Goal: Contribute content: Contribute content

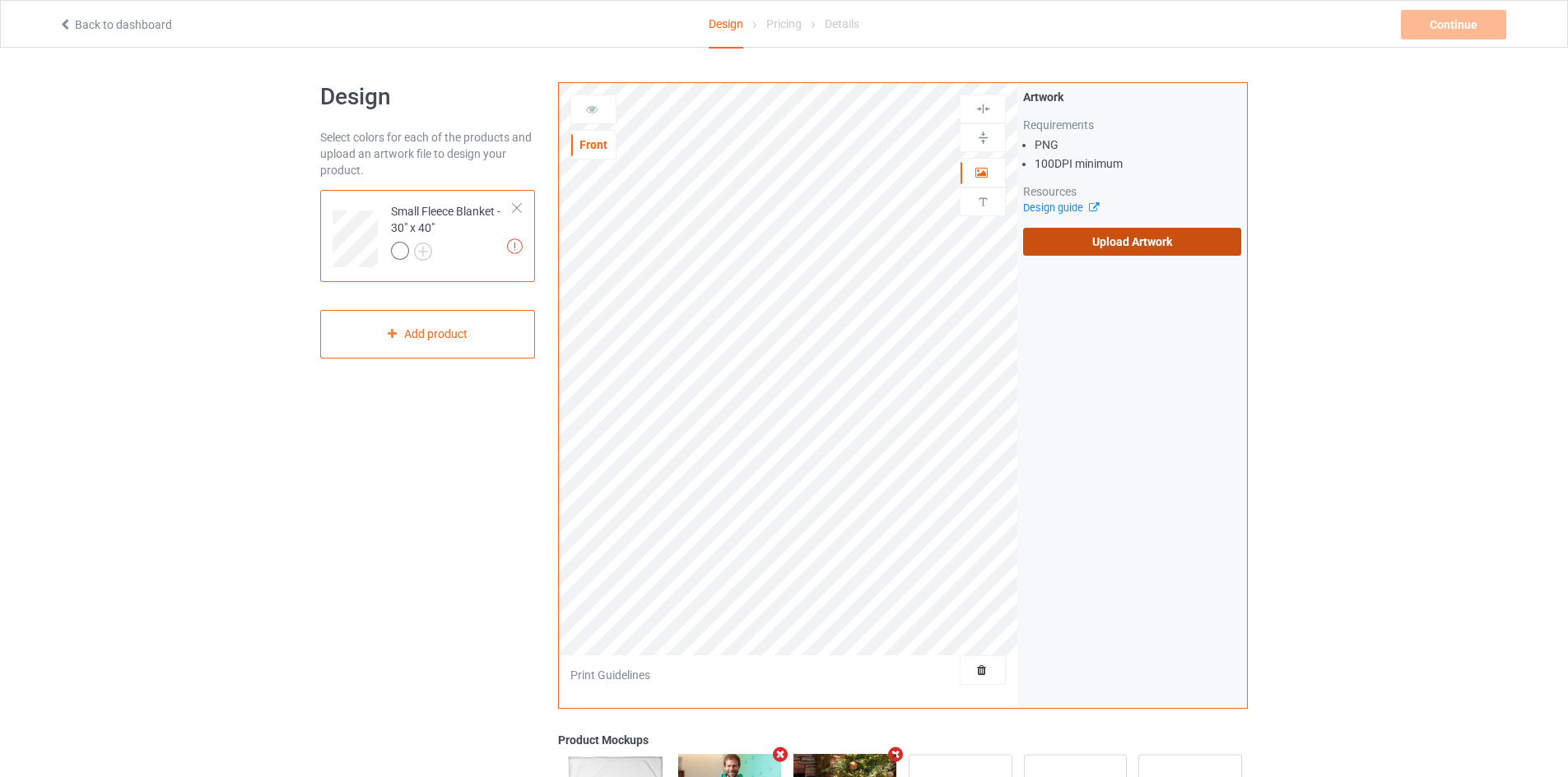
click at [1099, 247] on label "Upload Artwork" at bounding box center [1132, 242] width 218 height 28
click at [0, 0] on input "Upload Artwork" at bounding box center [0, 0] width 0 height 0
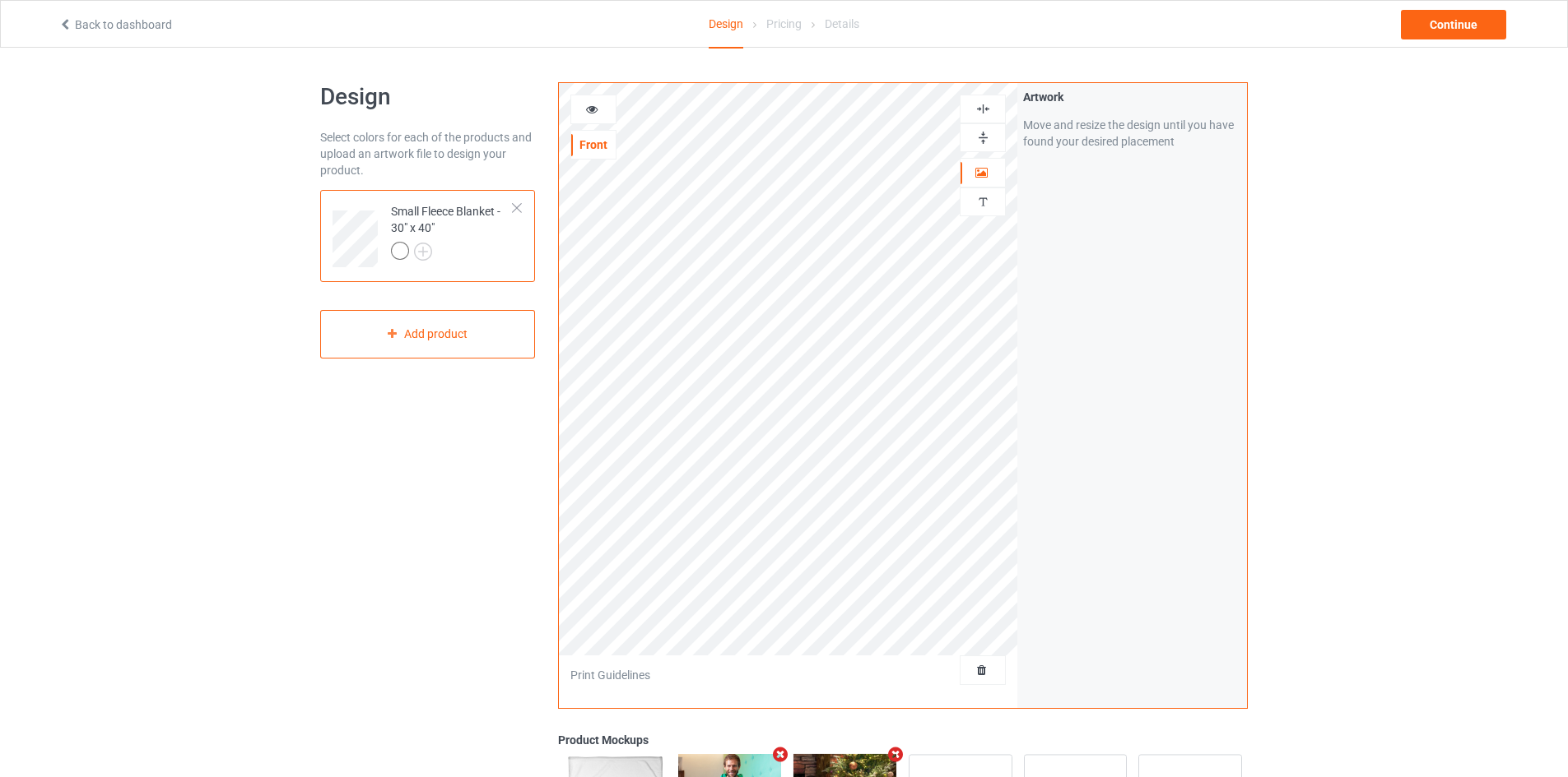
click at [985, 145] on img at bounding box center [983, 137] width 16 height 16
click at [984, 139] on img at bounding box center [983, 137] width 16 height 16
click at [978, 107] on img at bounding box center [983, 109] width 16 height 16
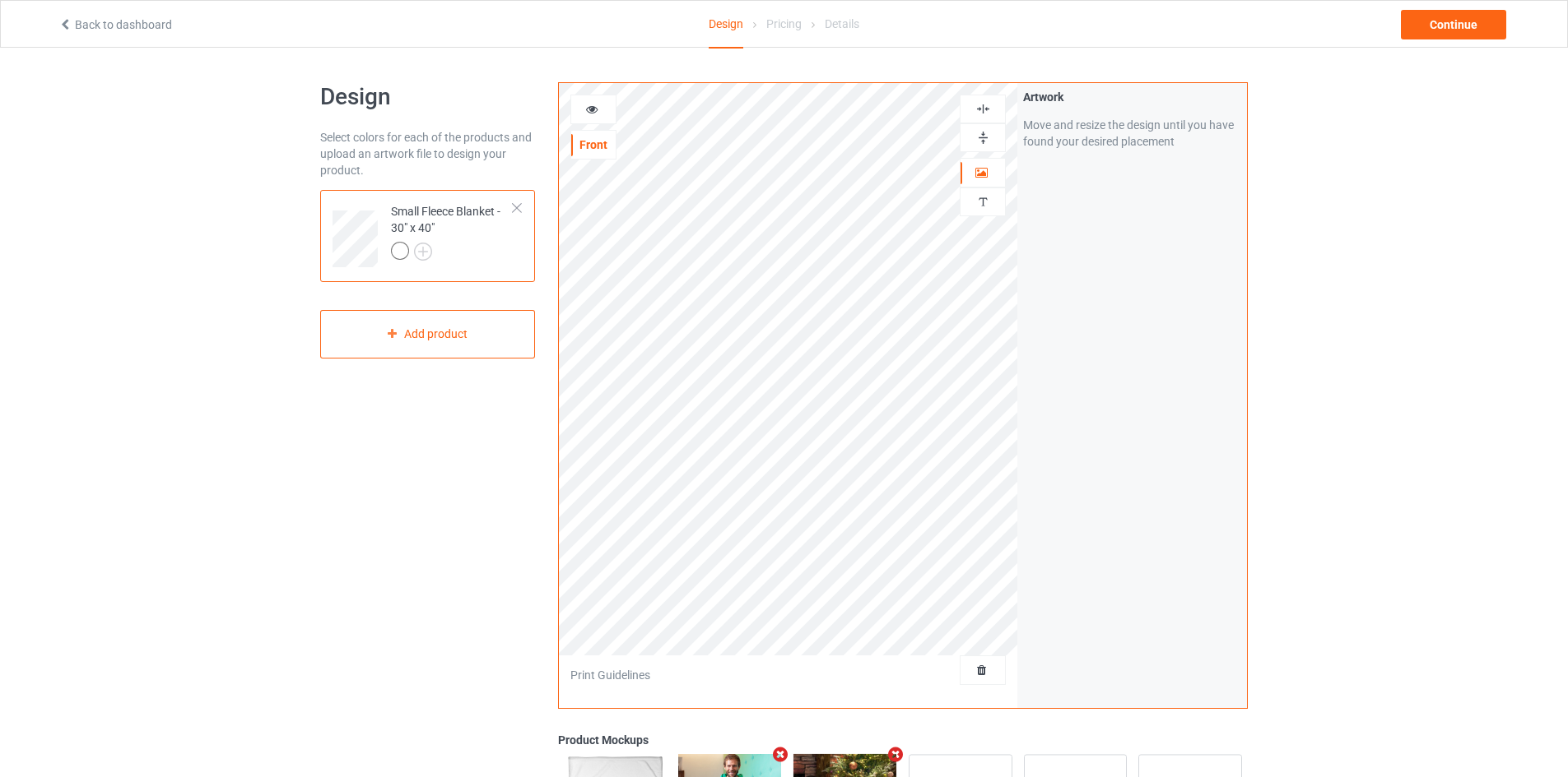
click at [988, 137] on img at bounding box center [983, 137] width 16 height 16
click at [984, 106] on img at bounding box center [983, 109] width 16 height 16
click at [1426, 22] on div "Continue" at bounding box center [1453, 24] width 105 height 29
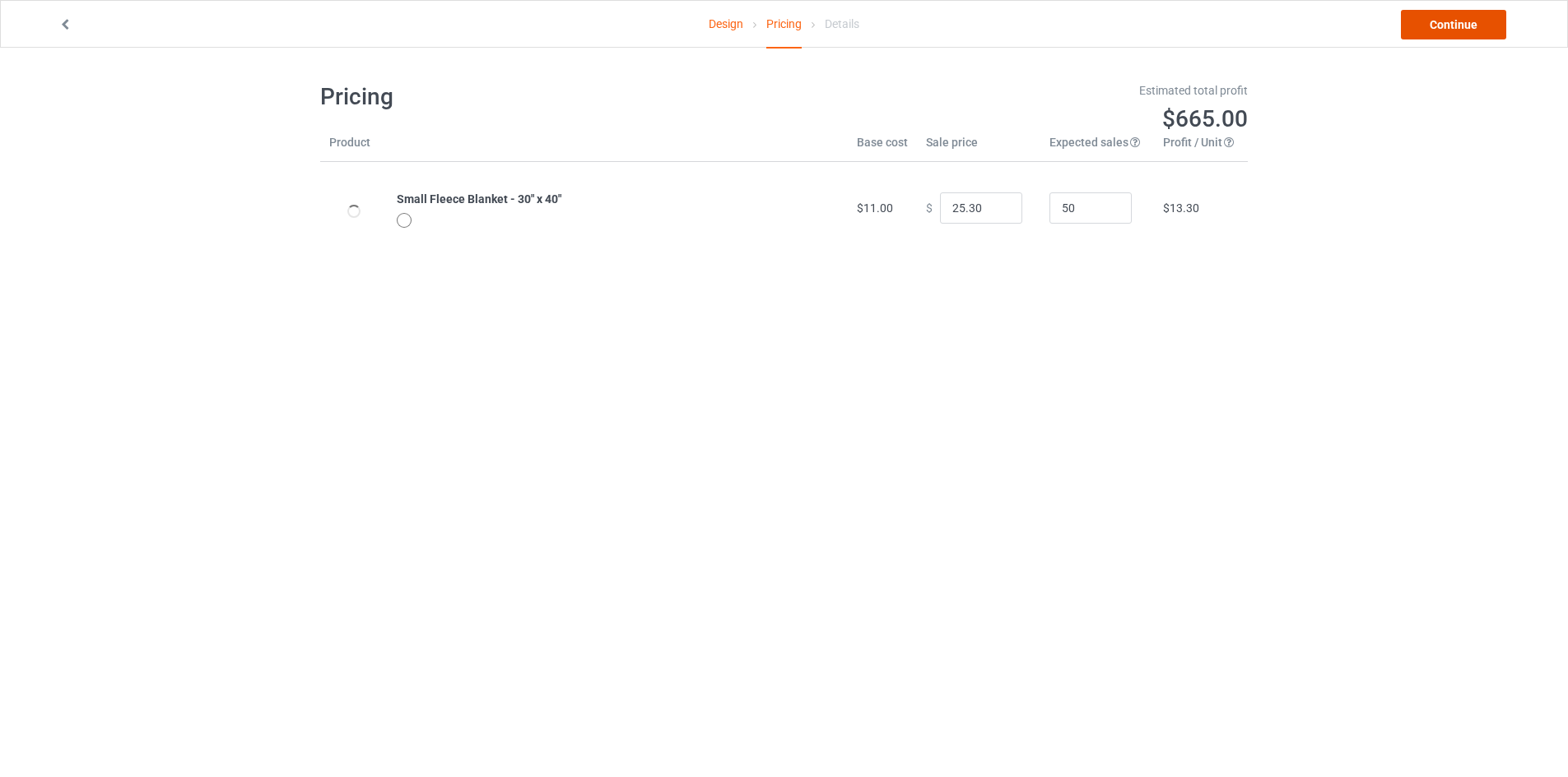
click at [1426, 22] on link "Continue" at bounding box center [1453, 24] width 105 height 29
